Goal: Find specific page/section: Find specific page/section

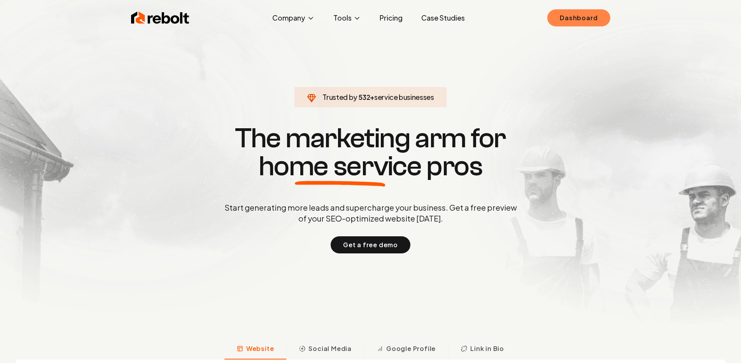
click at [581, 18] on link "Dashboard" at bounding box center [578, 17] width 63 height 17
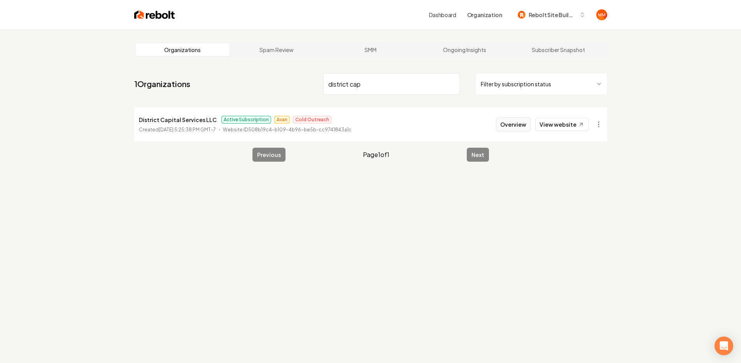
type input "district cap"
click at [522, 125] on button "Overview" at bounding box center [513, 124] width 35 height 14
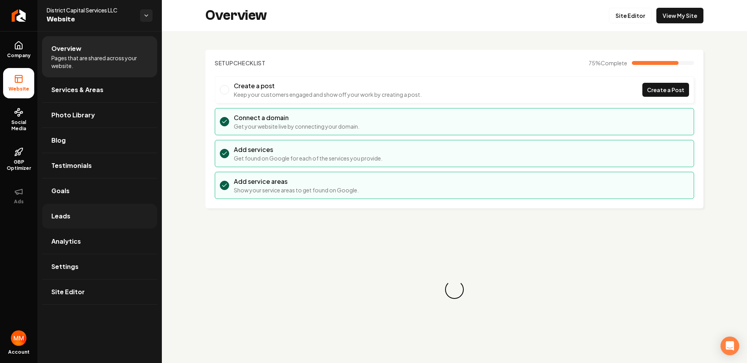
click at [113, 209] on link "Leads" at bounding box center [99, 216] width 115 height 25
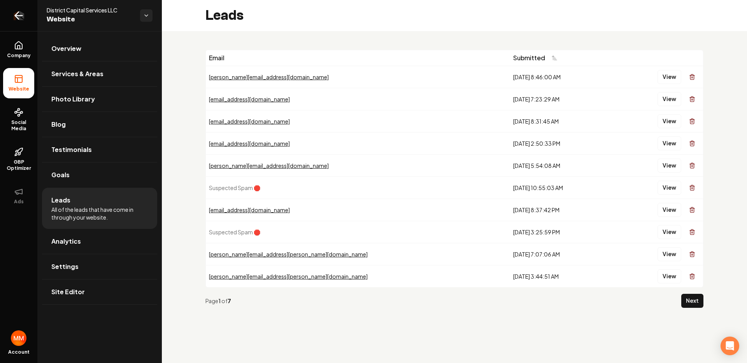
click at [18, 12] on icon "Return to dashboard" at bounding box center [17, 15] width 4 height 7
